Goal: Find specific page/section: Find specific page/section

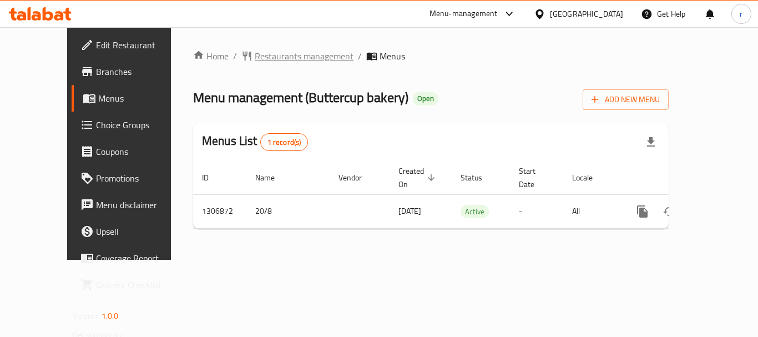
click at [255, 52] on span "Restaurants management" at bounding box center [304, 55] width 99 height 13
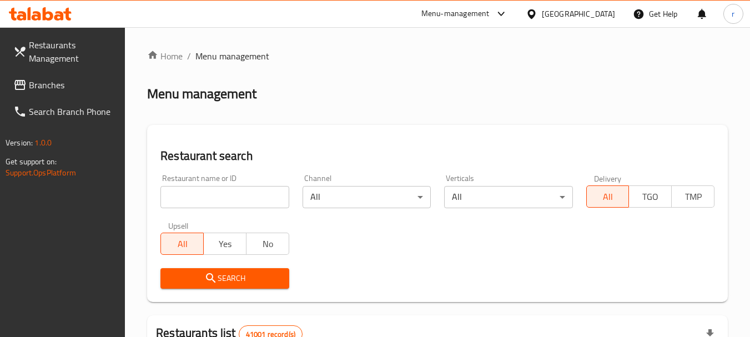
click at [209, 197] on input "search" at bounding box center [224, 197] width 128 height 22
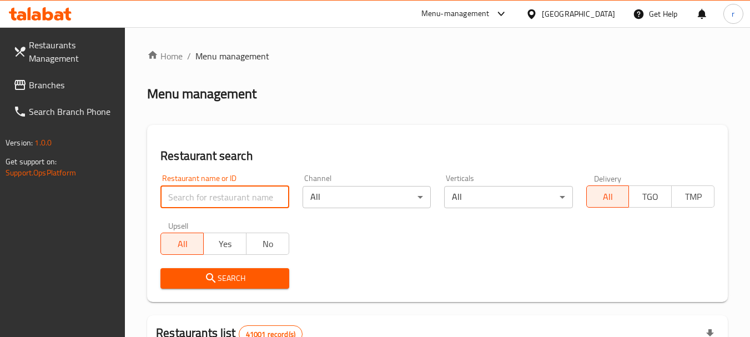
paste input "704103"
type input "704103"
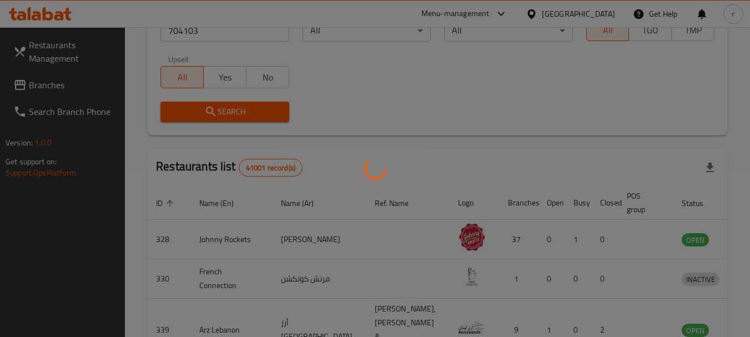
scroll to position [149, 0]
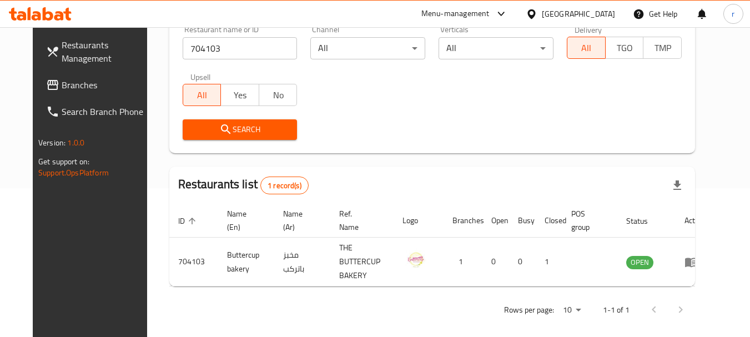
click at [574, 9] on div "[GEOGRAPHIC_DATA]" at bounding box center [578, 14] width 73 height 12
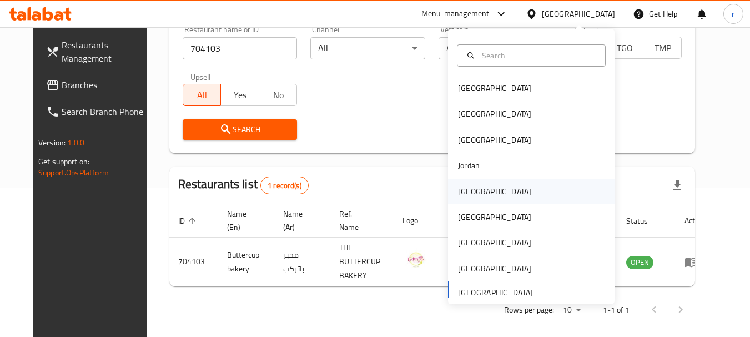
click at [458, 198] on div "[GEOGRAPHIC_DATA]" at bounding box center [494, 191] width 73 height 12
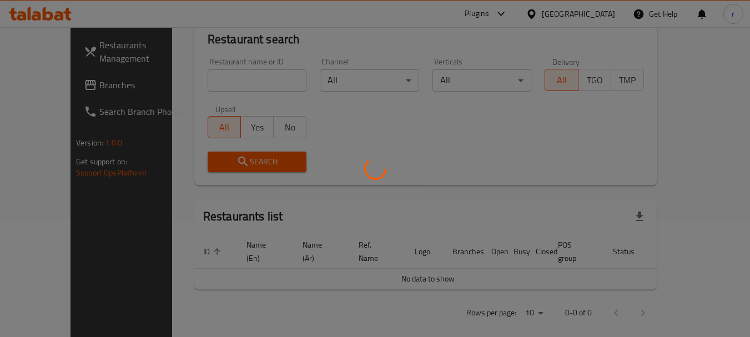
scroll to position [149, 0]
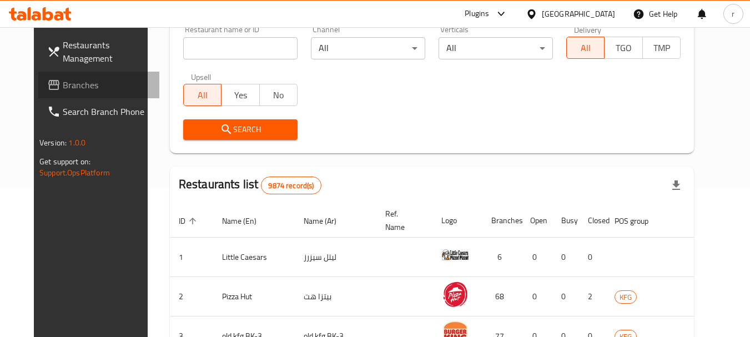
click at [78, 89] on span "Branches" at bounding box center [107, 84] width 88 height 13
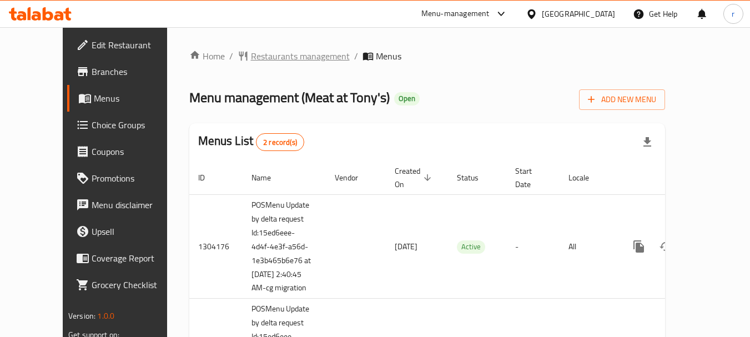
click at [268, 55] on span "Restaurants management" at bounding box center [300, 55] width 99 height 13
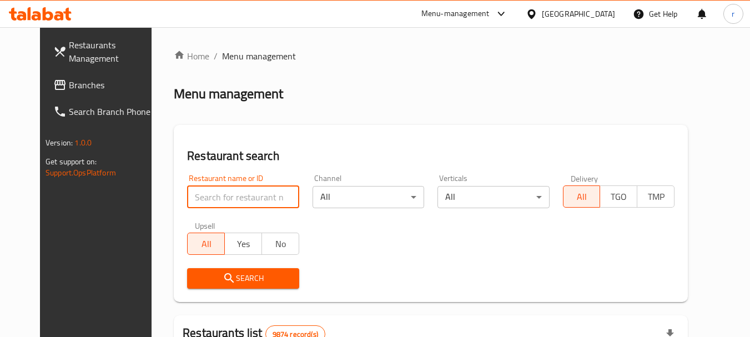
click at [236, 190] on input "search" at bounding box center [243, 197] width 112 height 22
paste input "682765"
type input "682765"
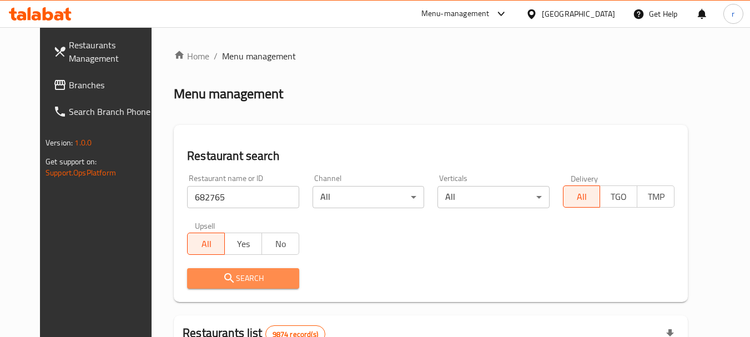
click at [245, 271] on span "Search" at bounding box center [243, 278] width 94 height 14
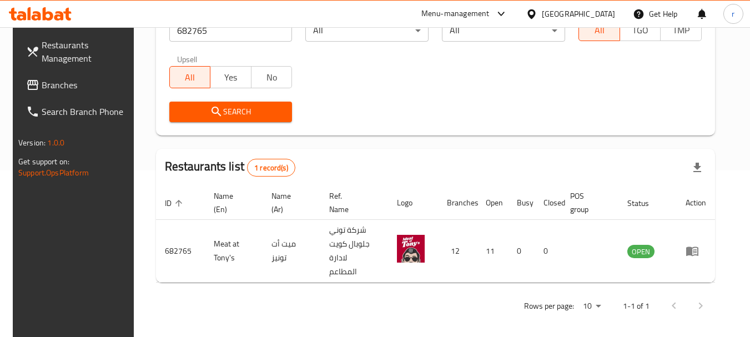
scroll to position [158, 0]
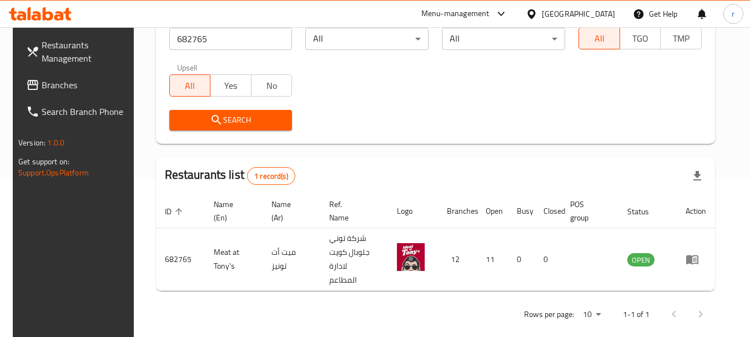
click at [535, 11] on icon at bounding box center [531, 13] width 8 height 9
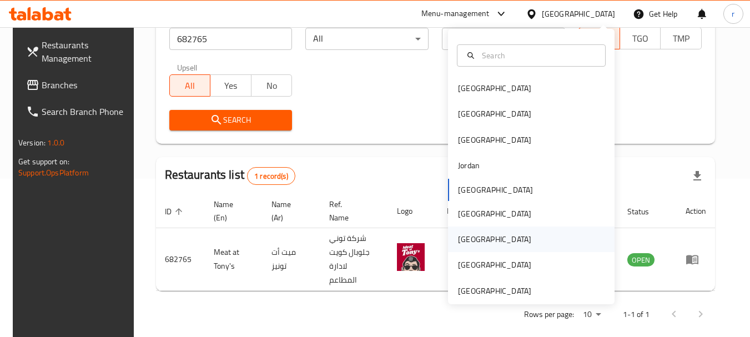
click at [463, 240] on div "[GEOGRAPHIC_DATA]" at bounding box center [494, 239] width 73 height 12
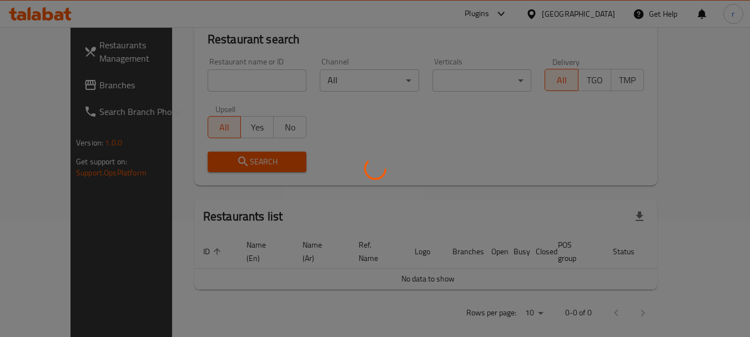
scroll to position [158, 0]
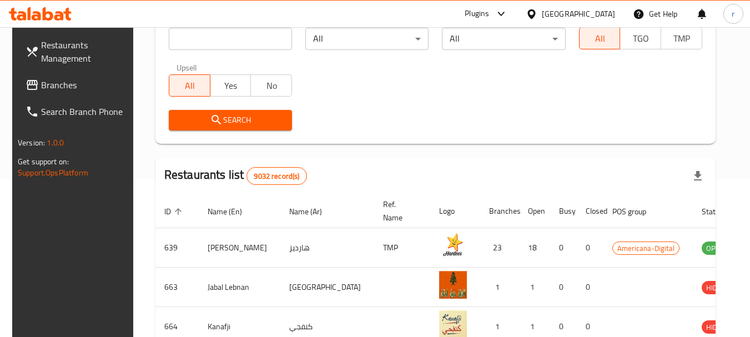
click at [61, 92] on span "Branches" at bounding box center [85, 84] width 88 height 13
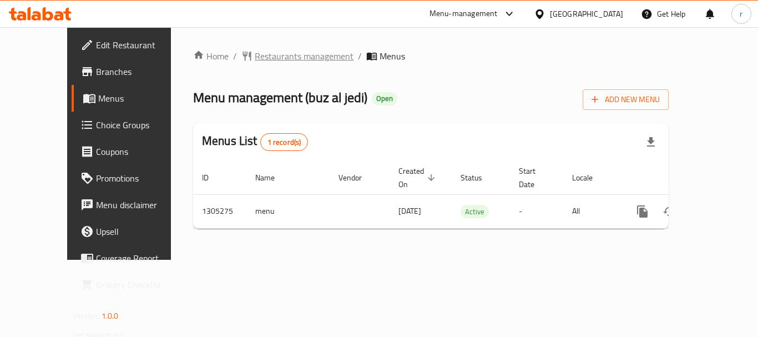
click at [255, 57] on span "Restaurants management" at bounding box center [304, 55] width 99 height 13
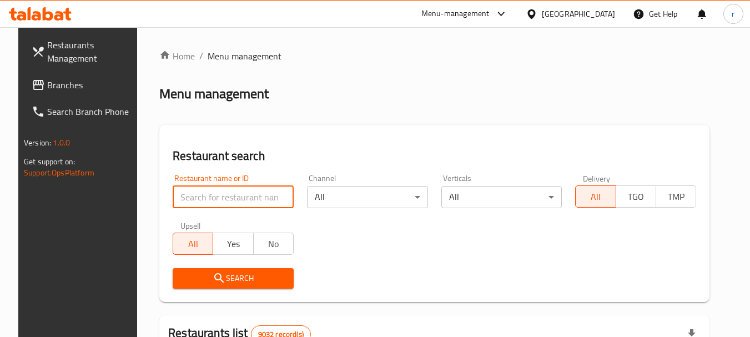
click at [215, 198] on input "search" at bounding box center [233, 197] width 121 height 22
paste input "703504"
type input "703504"
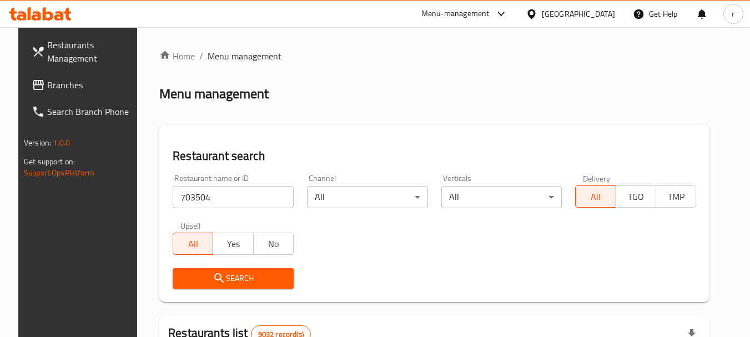
click at [221, 284] on span "Search" at bounding box center [232, 278] width 103 height 14
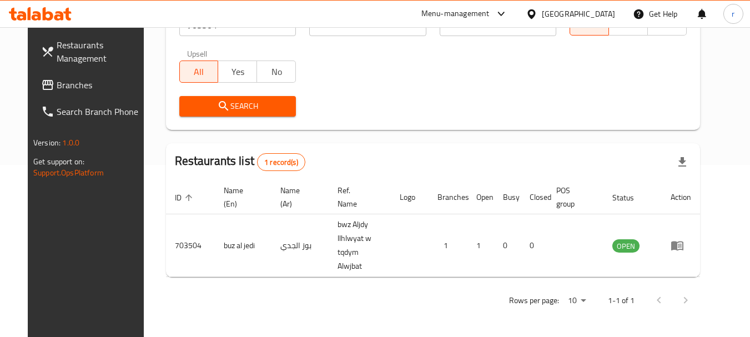
scroll to position [149, 0]
